Goal: Use online tool/utility: Use online tool/utility

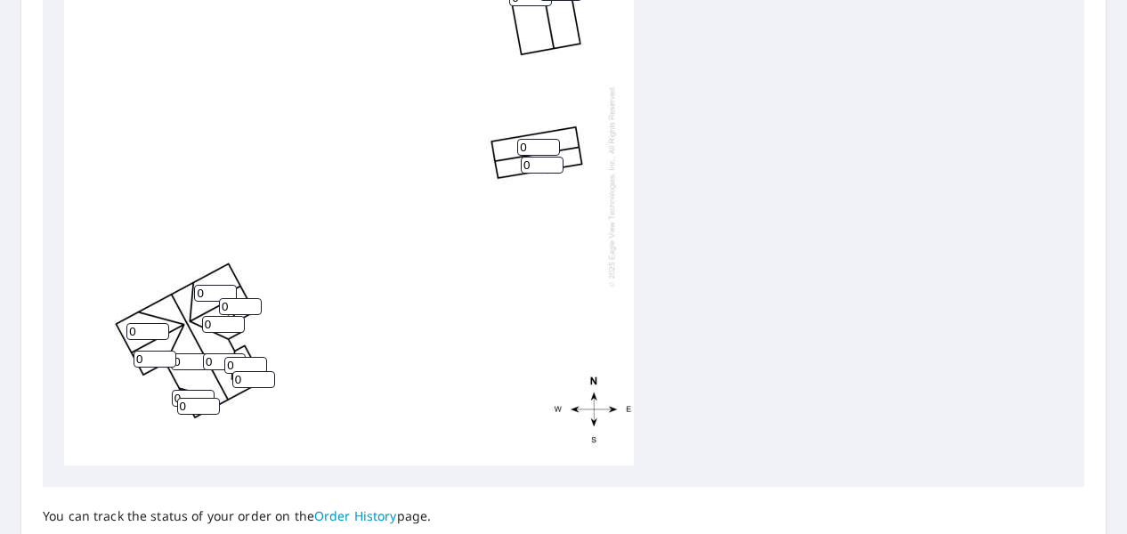
scroll to position [874, 0]
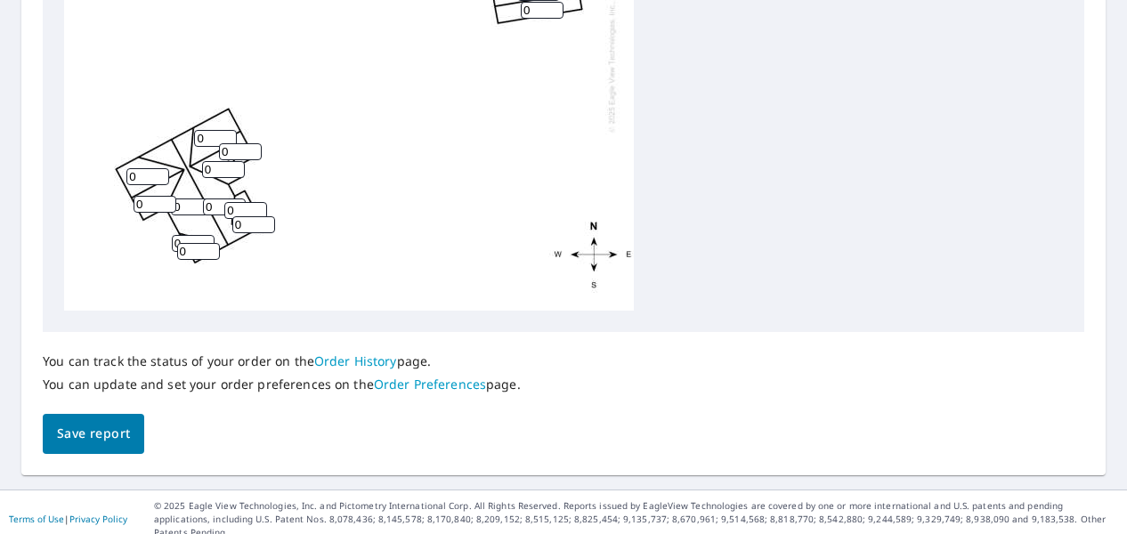
click at [206, 136] on input "0" at bounding box center [215, 138] width 43 height 17
type input "7"
click at [146, 175] on input "0" at bounding box center [147, 176] width 43 height 17
type input "7"
click at [237, 154] on input "0" at bounding box center [240, 151] width 43 height 17
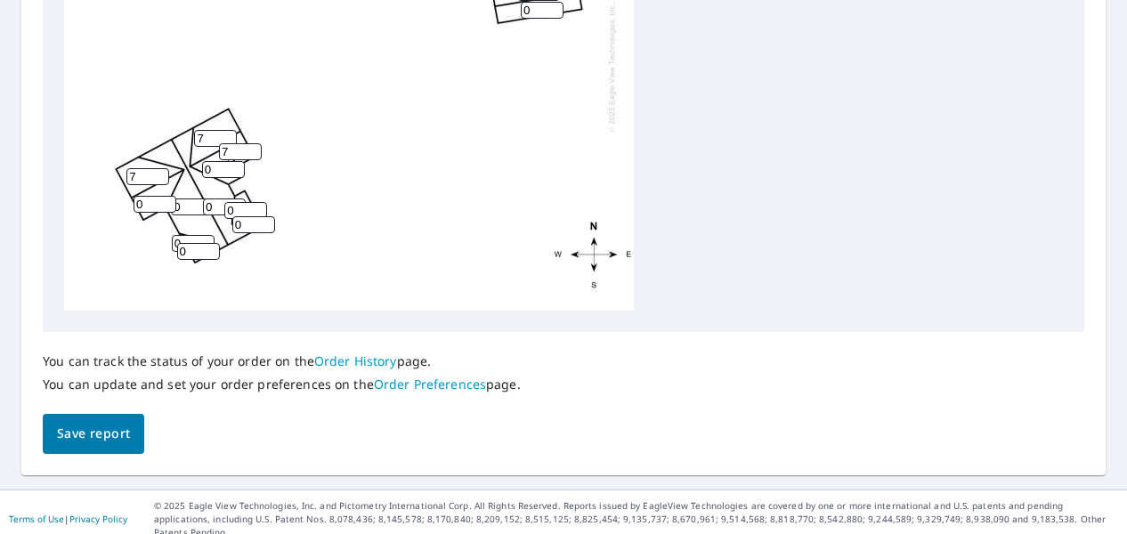
type input "7"
click at [222, 170] on input "0" at bounding box center [223, 169] width 43 height 17
type input "7"
click at [153, 206] on input "0" at bounding box center [154, 204] width 43 height 17
type input "7"
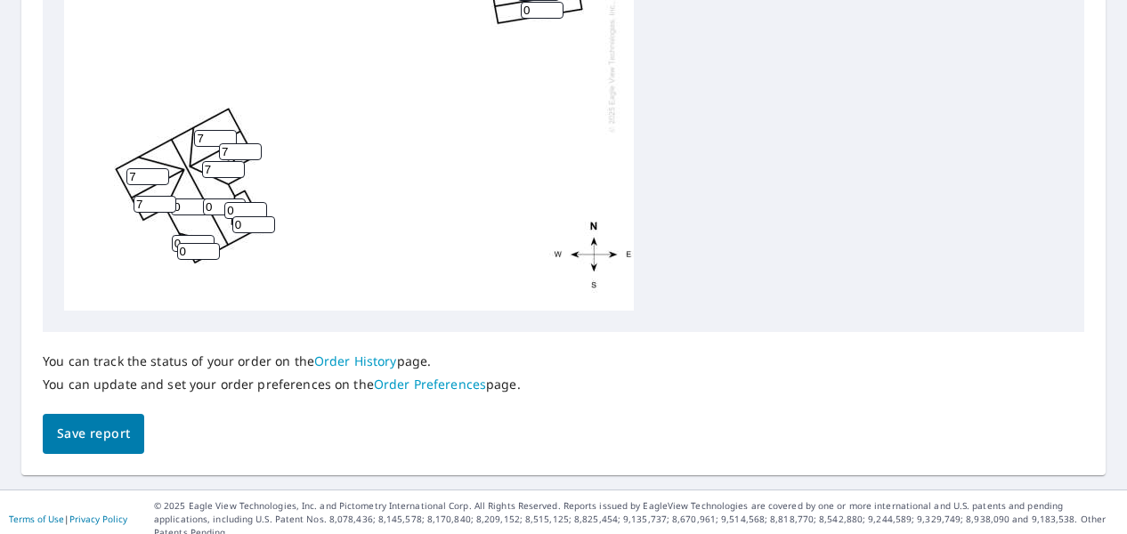
click at [189, 208] on input "0" at bounding box center [192, 206] width 43 height 17
type input "7"
click at [219, 207] on input "0" at bounding box center [224, 206] width 43 height 17
type input "7"
click at [244, 209] on input "0" at bounding box center [245, 210] width 43 height 17
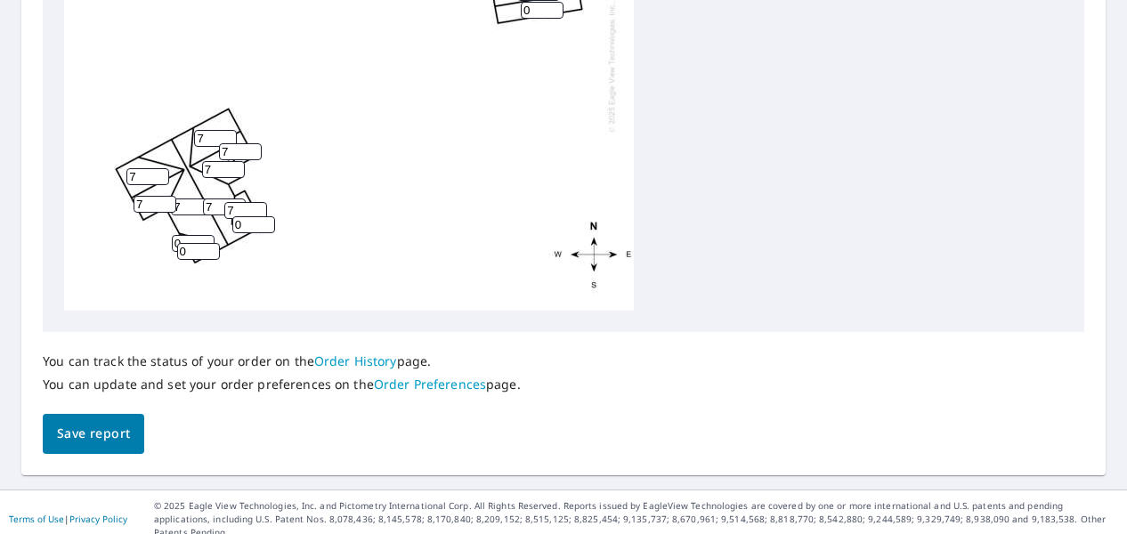
type input "7"
click at [245, 226] on input "0" at bounding box center [253, 224] width 43 height 17
type input "7"
click at [194, 238] on input "0" at bounding box center [193, 243] width 43 height 17
type input "7"
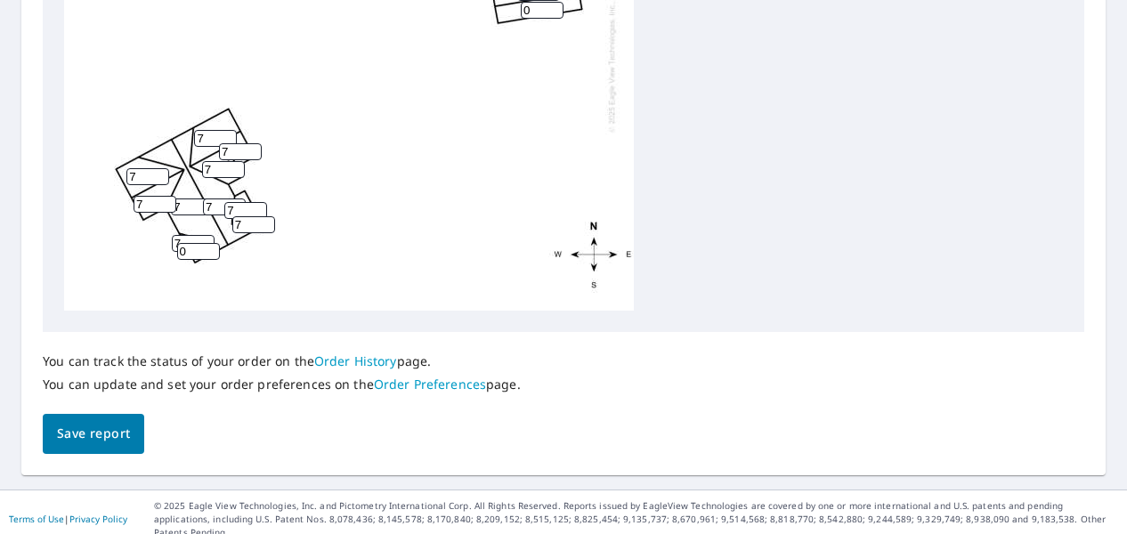
click at [194, 255] on input "0" at bounding box center [198, 251] width 43 height 17
type input "7"
click at [546, 213] on div "0 7 0 7 0 7 0 7 7 7 7 7 7 7 7" at bounding box center [349, 31] width 570 height 559
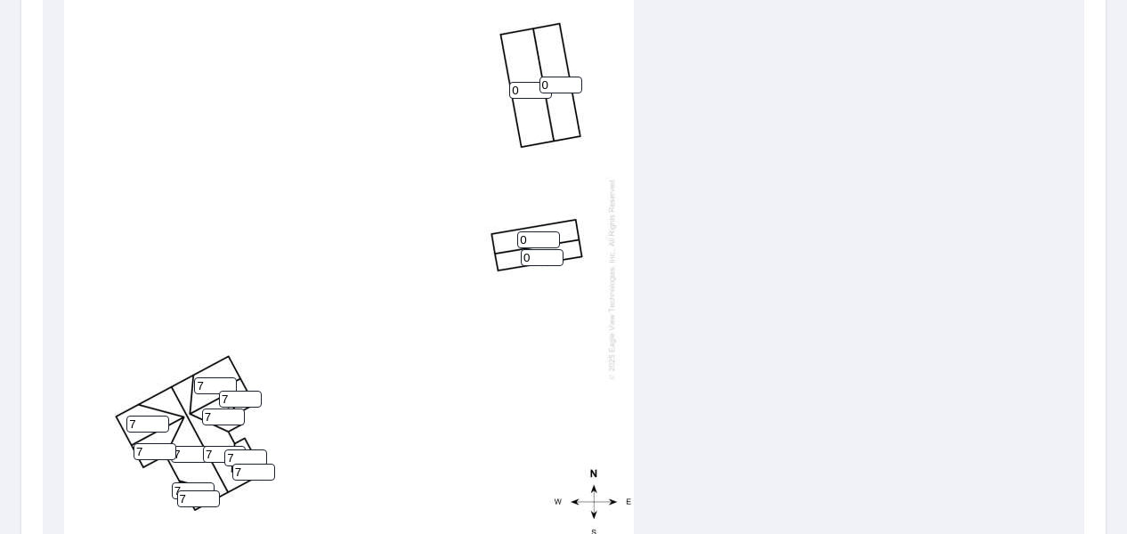
scroll to position [620, 0]
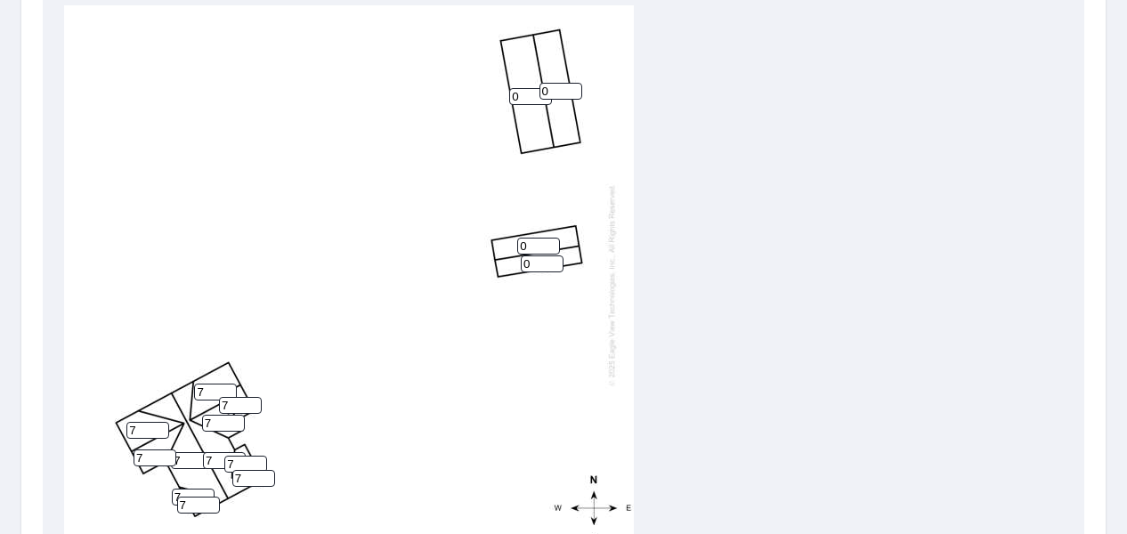
click at [530, 242] on input "0" at bounding box center [538, 246] width 43 height 17
type input "4"
click at [533, 264] on input "0" at bounding box center [542, 263] width 43 height 17
type input "4"
click at [585, 303] on div "0 7 0 7 4 7 4 7 7 7 7 7 7 7 7" at bounding box center [349, 284] width 570 height 559
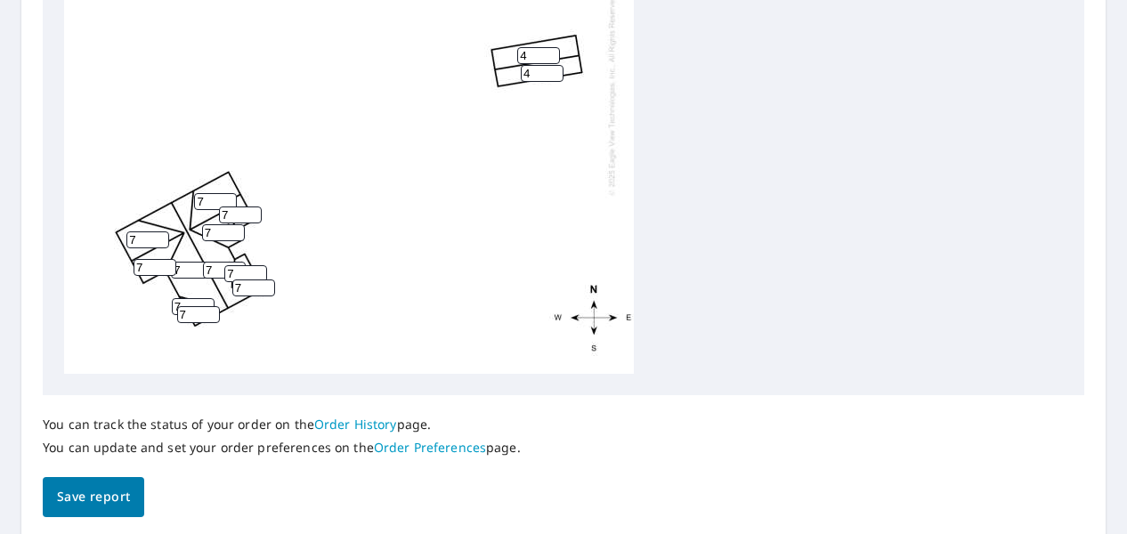
scroll to position [874, 0]
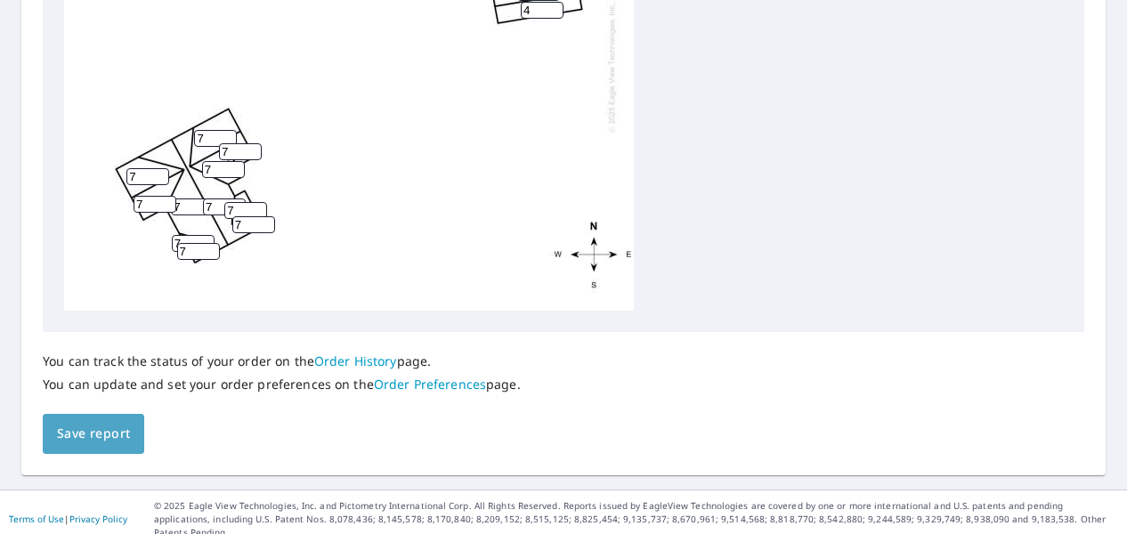
click at [78, 433] on span "Save report" at bounding box center [93, 434] width 73 height 22
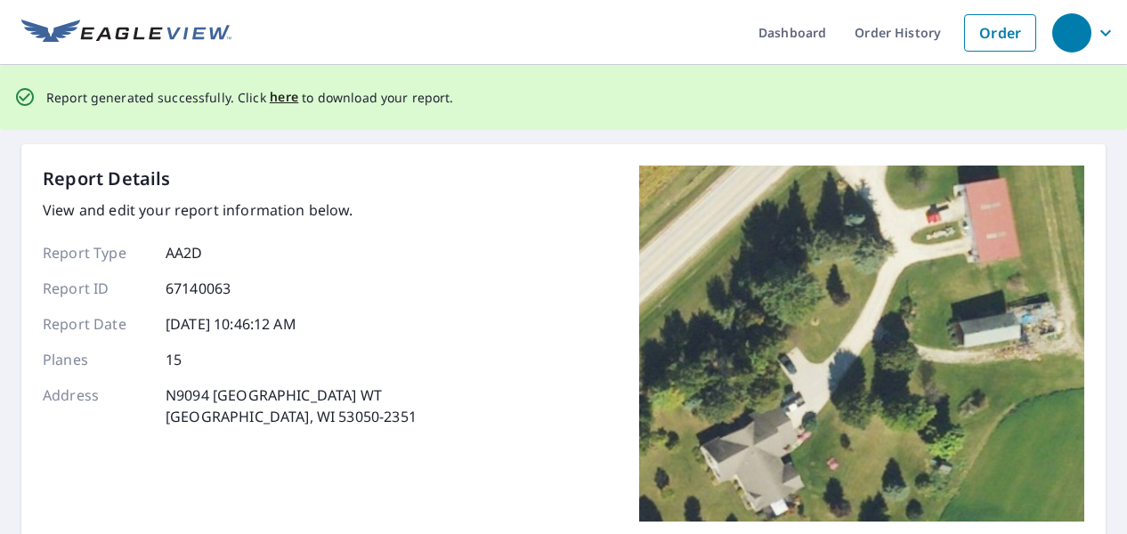
scroll to position [0, 0]
click at [283, 92] on span "here" at bounding box center [284, 97] width 29 height 22
